Goal: Task Accomplishment & Management: Use online tool/utility

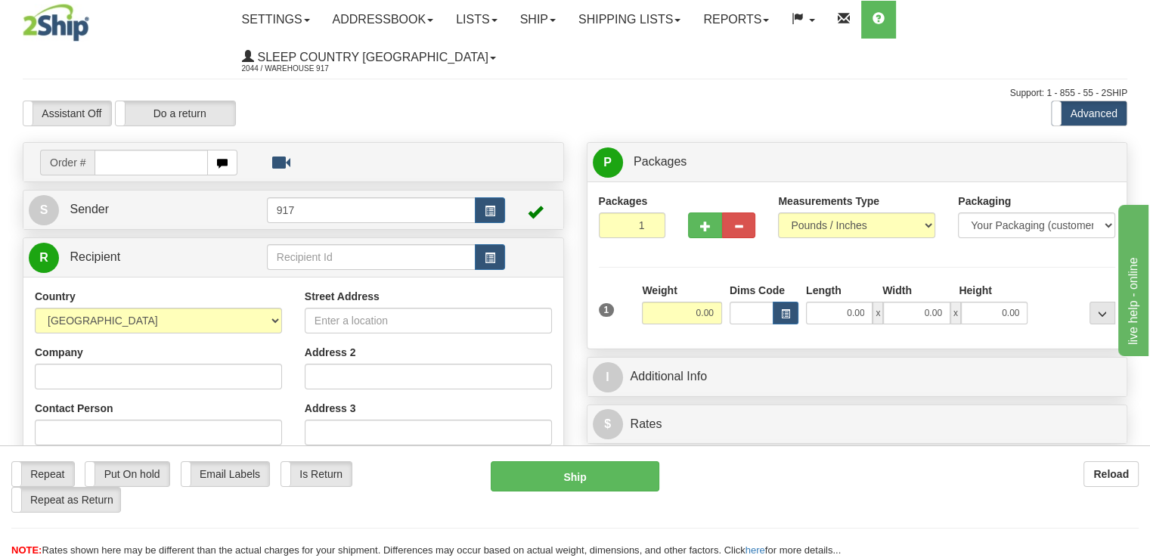
click at [157, 150] on input "text" at bounding box center [151, 163] width 113 height 26
type input "9000I064561"
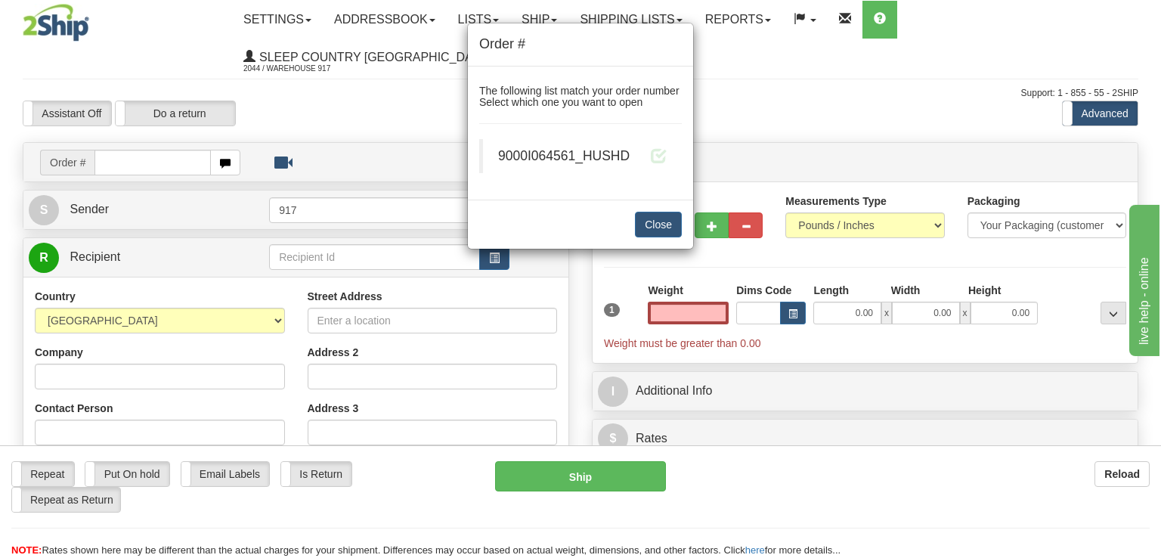
type input "0.00"
drag, startPoint x: 629, startPoint y: 152, endPoint x: 499, endPoint y: 152, distance: 130.0
click at [499, 152] on span "9000I064561_HUSHD" at bounding box center [564, 155] width 132 height 15
copy span "9000I064561_HUSHD"
click at [647, 231] on button "Close" at bounding box center [658, 225] width 47 height 26
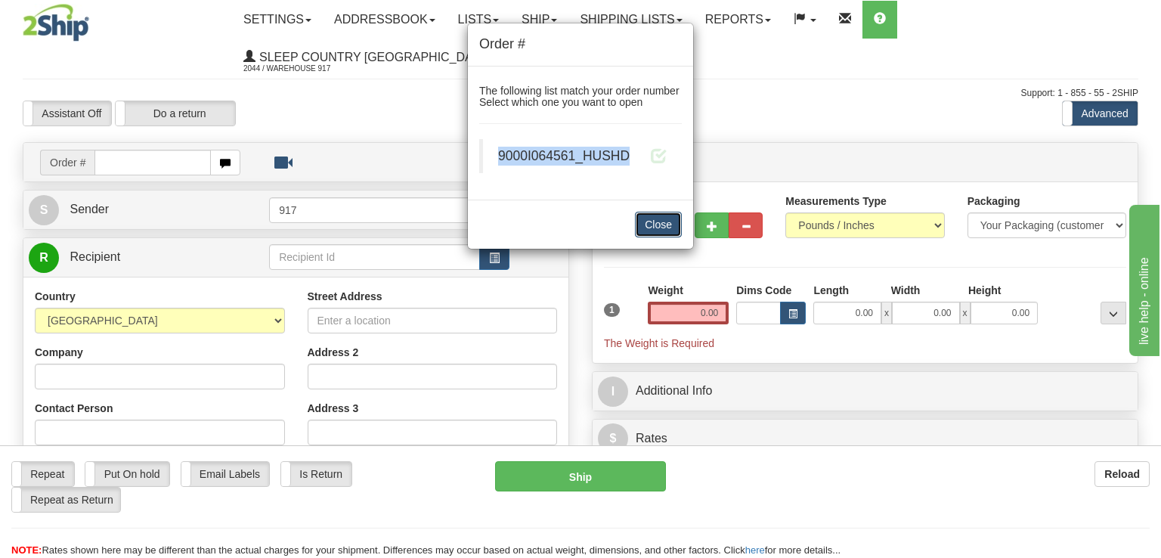
click at [657, 229] on button "Close" at bounding box center [658, 225] width 47 height 26
click at [662, 217] on button "Close" at bounding box center [658, 225] width 47 height 26
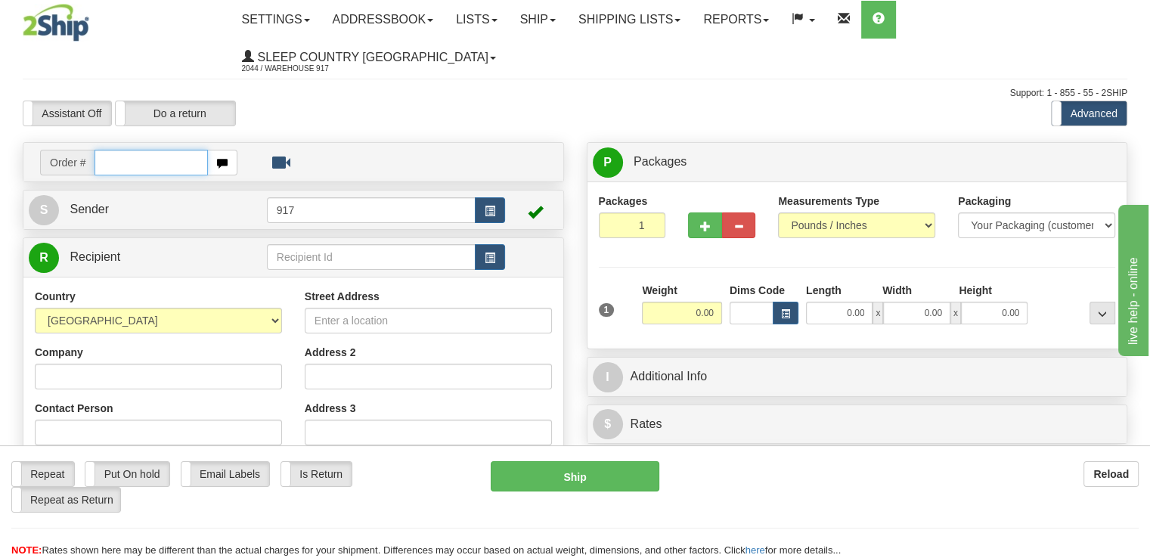
paste input "9000I064561_HUSHD"
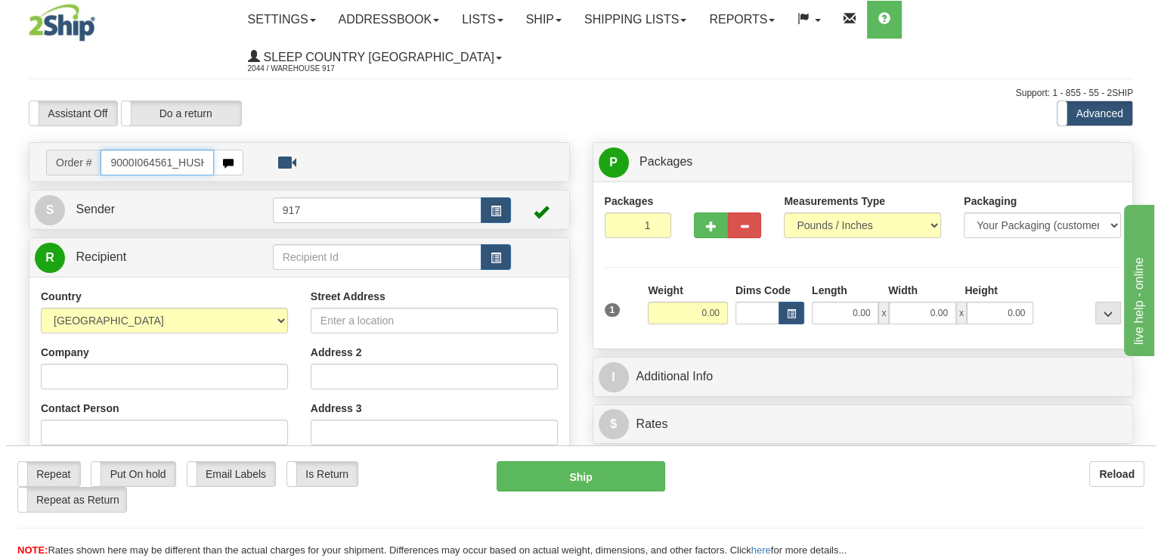
scroll to position [0, 10]
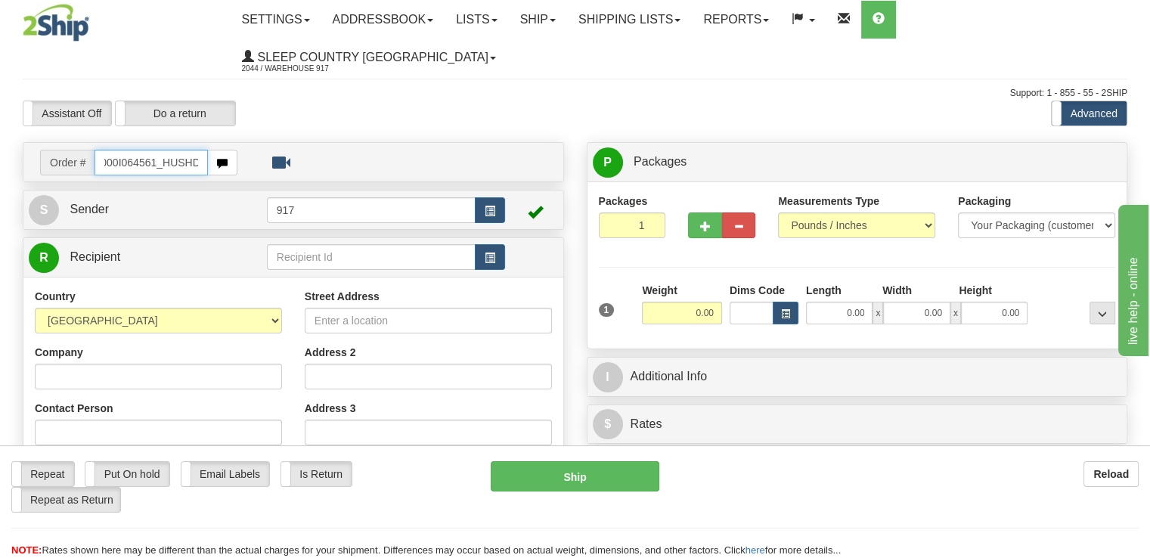
type input "9000I064561_HUSHD"
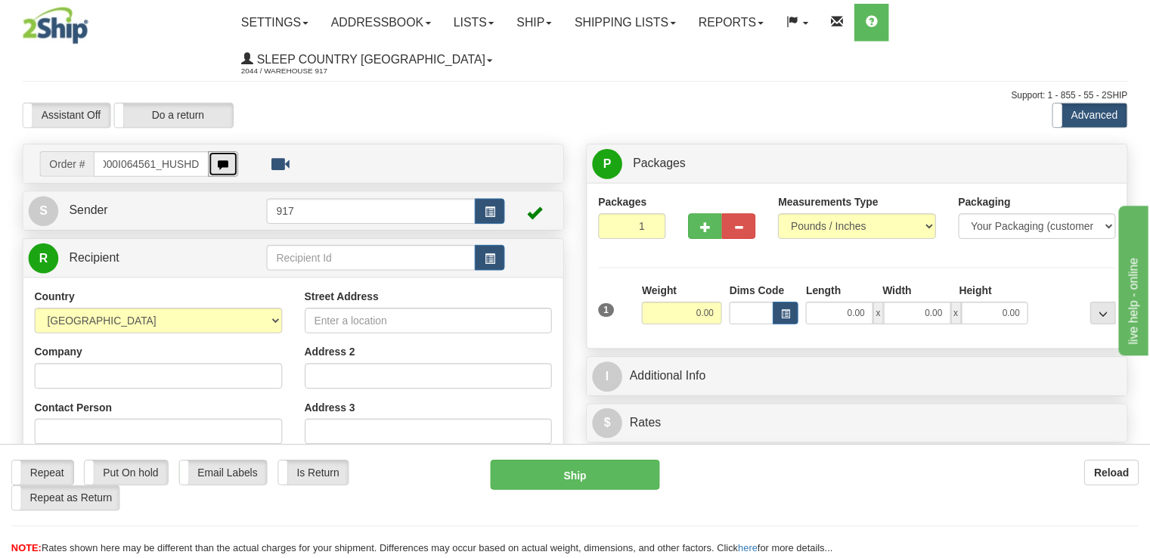
scroll to position [0, 0]
